Goal: Task Accomplishment & Management: Manage account settings

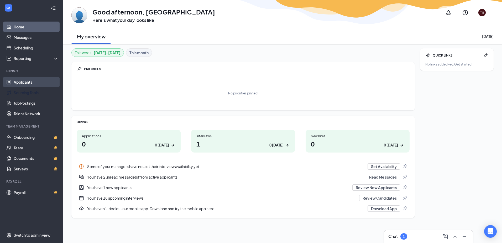
click at [22, 86] on link "Applicants" at bounding box center [36, 82] width 45 height 11
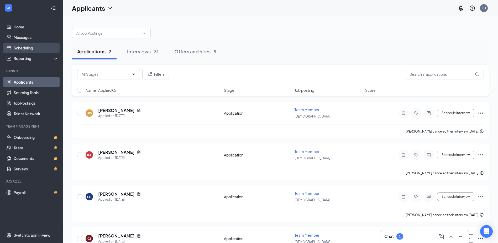
click at [25, 46] on link "Scheduling" at bounding box center [36, 48] width 45 height 11
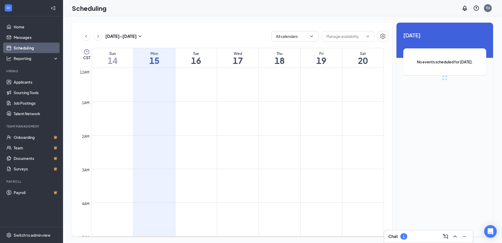
scroll to position [258, 0]
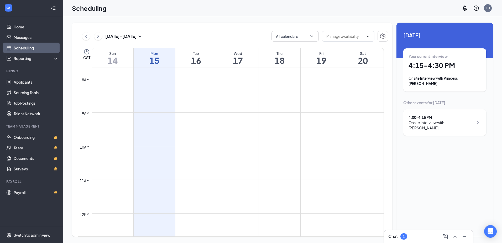
click at [429, 70] on div "Your current interview 4:15 - 4:30 PM Onsite Interview with Princess [PERSON_NA…" at bounding box center [445, 70] width 72 height 33
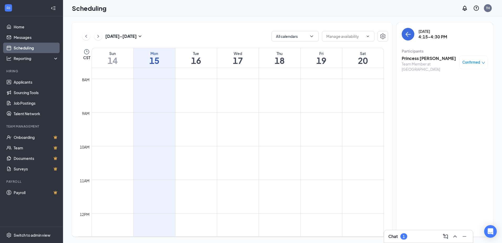
click at [426, 58] on h3 "Princess [PERSON_NAME]" at bounding box center [429, 58] width 55 height 6
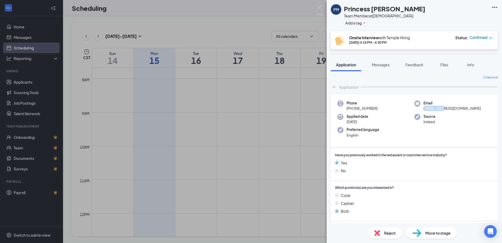
drag, startPoint x: 424, startPoint y: 109, endPoint x: 441, endPoint y: 107, distance: 17.2
click at [441, 107] on span "[EMAIL_ADDRESS][DOMAIN_NAME]" at bounding box center [453, 108] width 58 height 5
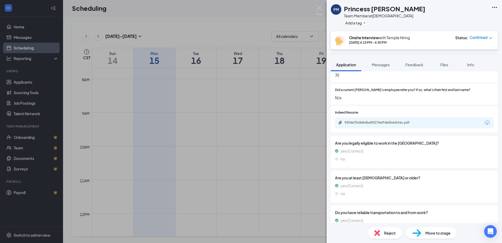
scroll to position [289, 0]
click at [378, 120] on div "9204e70c8eb6ba90274affde5b6dcfac.pdf" at bounding box center [382, 122] width 74 height 4
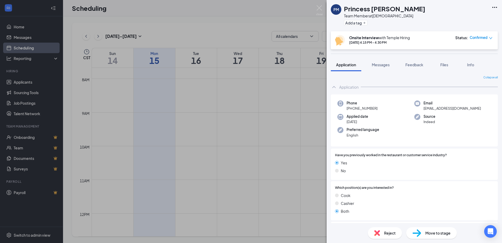
scroll to position [258, 0]
click at [325, 2] on div "PM Princess [PERSON_NAME] Team Member at Temple Add a tag Onsite Interview with…" at bounding box center [251, 121] width 502 height 243
click at [318, 11] on img at bounding box center [319, 10] width 7 height 10
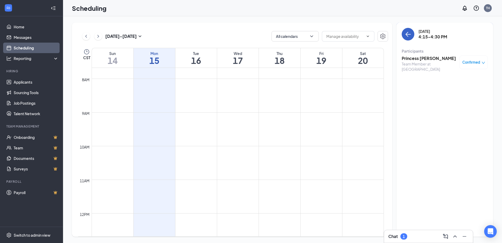
click at [408, 31] on button "back-button" at bounding box center [408, 34] width 13 height 13
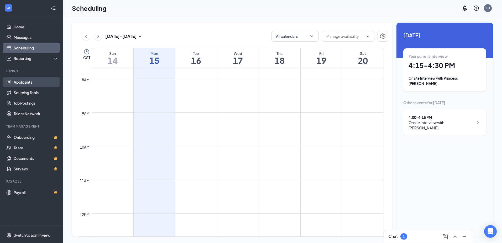
click at [27, 81] on link "Applicants" at bounding box center [36, 82] width 45 height 11
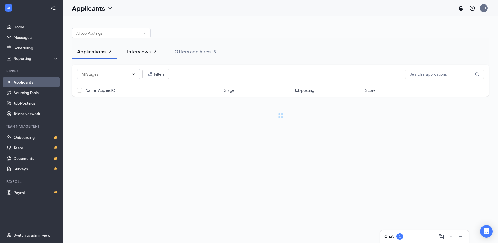
click at [143, 54] on div "Interviews · 31" at bounding box center [143, 51] width 32 height 7
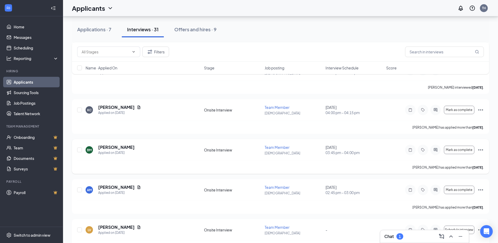
scroll to position [1071, 0]
